Goal: Information Seeking & Learning: Check status

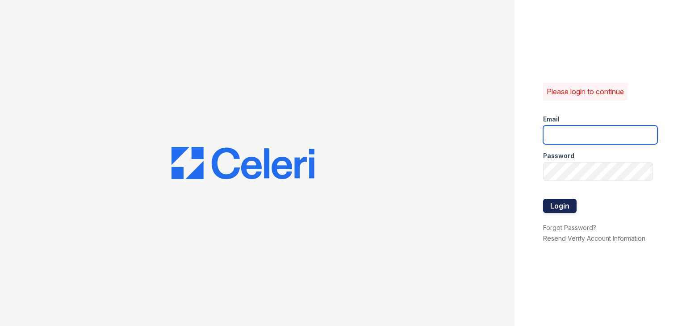
type input "[EMAIL_ADDRESS][DOMAIN_NAME]"
click at [569, 202] on button "Login" at bounding box center [559, 206] width 33 height 14
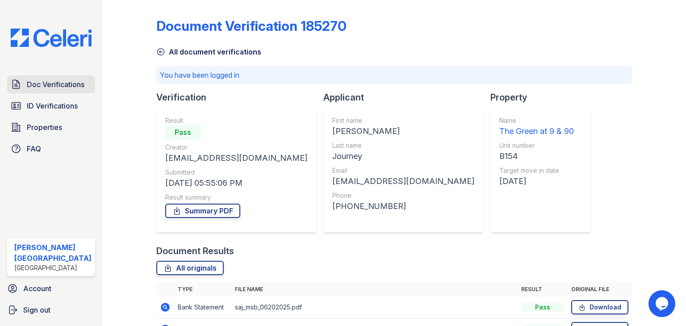
click at [62, 84] on span "Doc Verifications" at bounding box center [56, 84] width 58 height 11
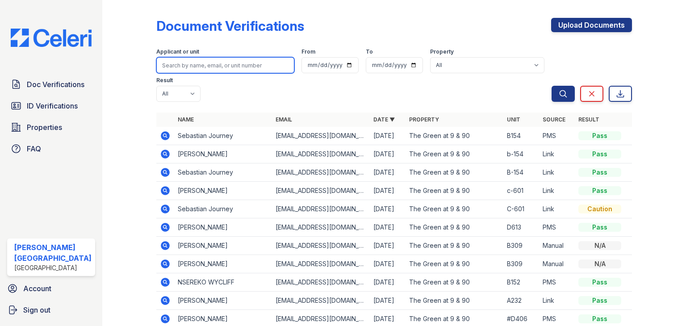
click at [195, 65] on input "search" at bounding box center [225, 65] width 138 height 16
type input "b151"
click at [551, 86] on button "Search" at bounding box center [562, 94] width 23 height 16
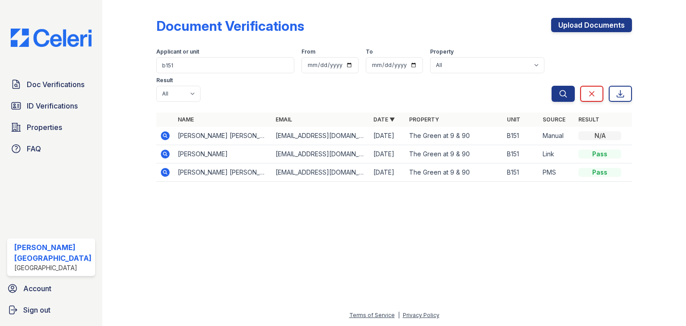
click at [161, 131] on icon at bounding box center [165, 135] width 9 height 9
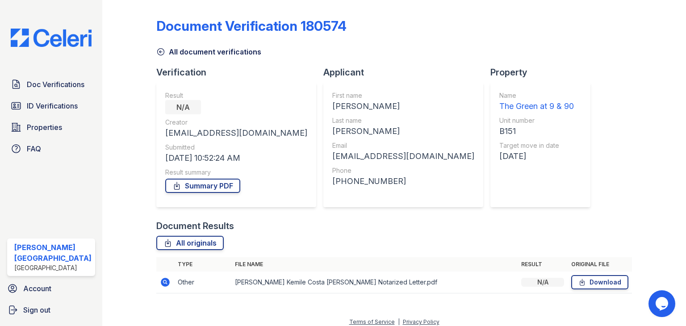
scroll to position [7, 0]
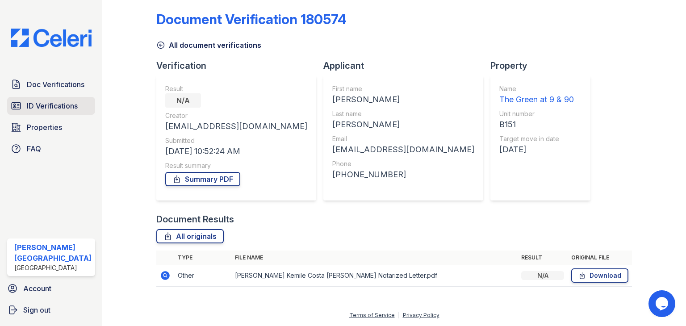
click at [57, 105] on span "ID Verifications" at bounding box center [52, 105] width 51 height 11
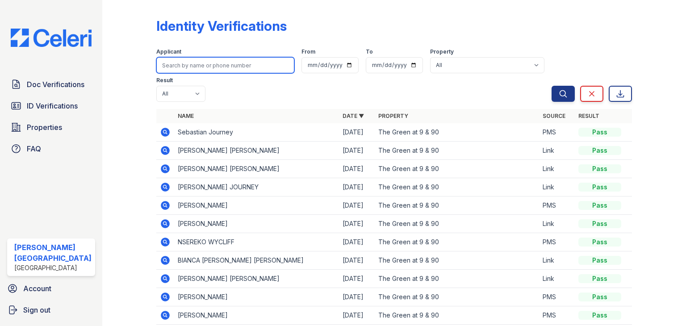
click at [226, 63] on input "search" at bounding box center [225, 65] width 138 height 16
type input "b151"
click at [551, 86] on button "Search" at bounding box center [562, 94] width 23 height 16
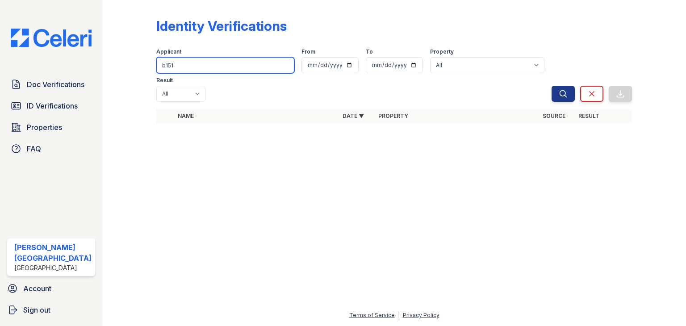
click at [229, 64] on input "b151" at bounding box center [225, 65] width 138 height 16
type input "debora"
click at [551, 86] on button "Search" at bounding box center [562, 94] width 23 height 16
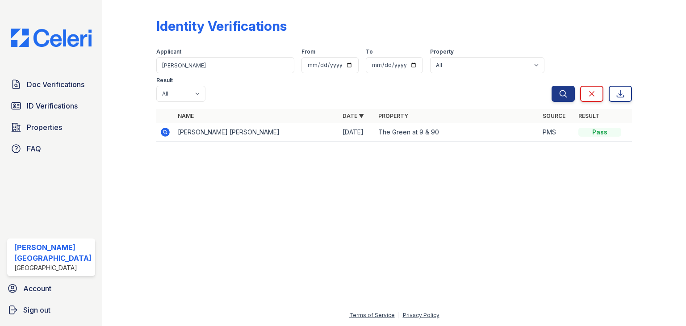
click at [163, 130] on icon at bounding box center [164, 131] width 2 height 2
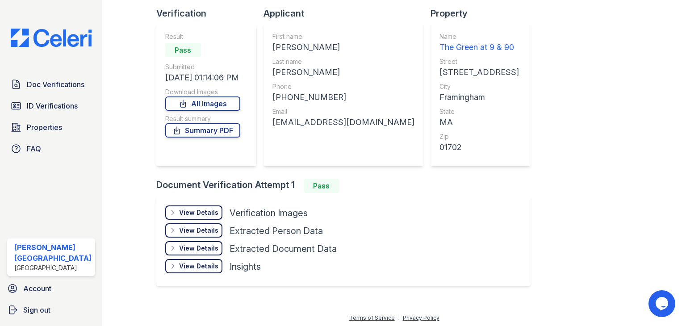
scroll to position [60, 0]
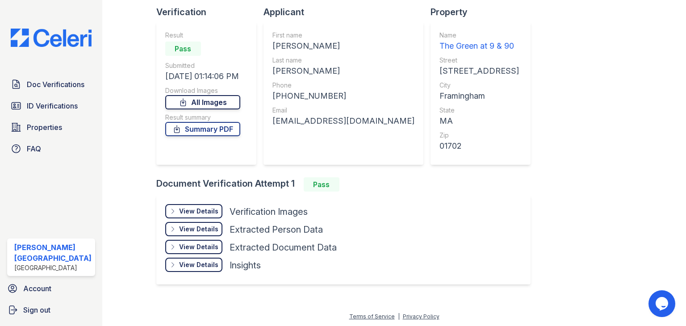
click at [218, 101] on link "All Images" at bounding box center [202, 102] width 75 height 14
click at [50, 108] on span "ID Verifications" at bounding box center [52, 105] width 51 height 11
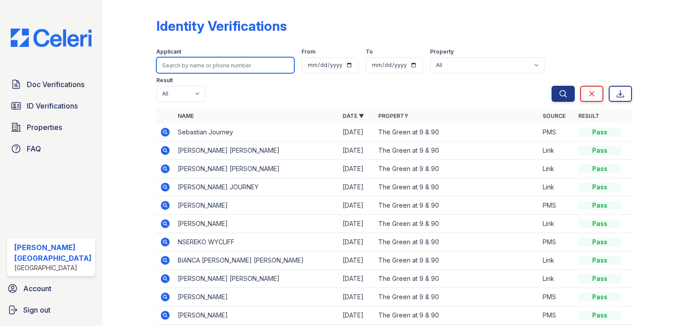
click at [193, 61] on input "search" at bounding box center [225, 65] width 138 height 16
type input "breno"
click at [551, 86] on button "Search" at bounding box center [562, 94] width 23 height 16
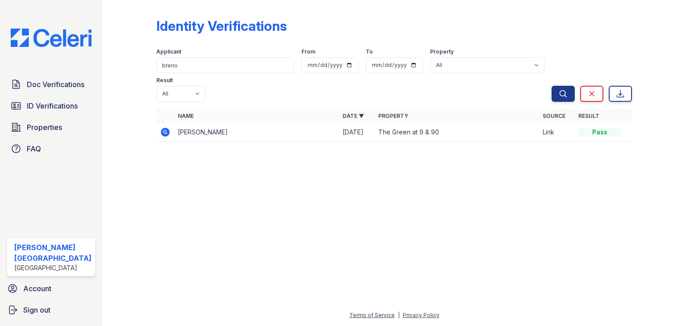
click at [162, 127] on icon at bounding box center [165, 132] width 11 height 11
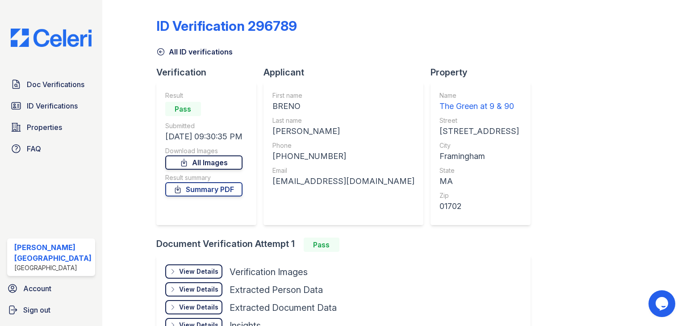
click at [228, 162] on link "All Images" at bounding box center [203, 162] width 77 height 14
